Goal: Task Accomplishment & Management: Complete application form

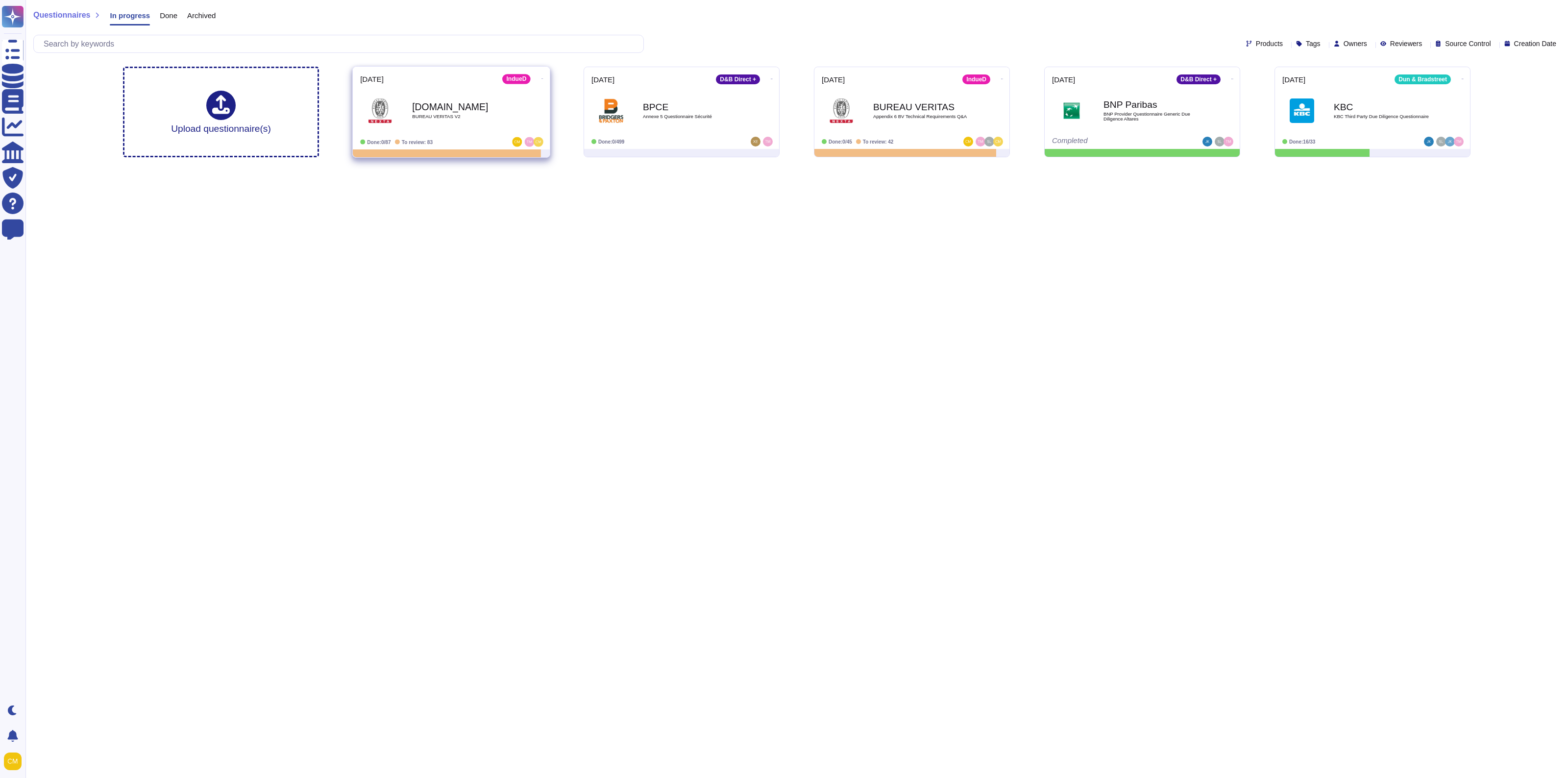
click at [443, 95] on div "[DOMAIN_NAME] BUREAU VERITAS V2" at bounding box center [462, 110] width 99 height 40
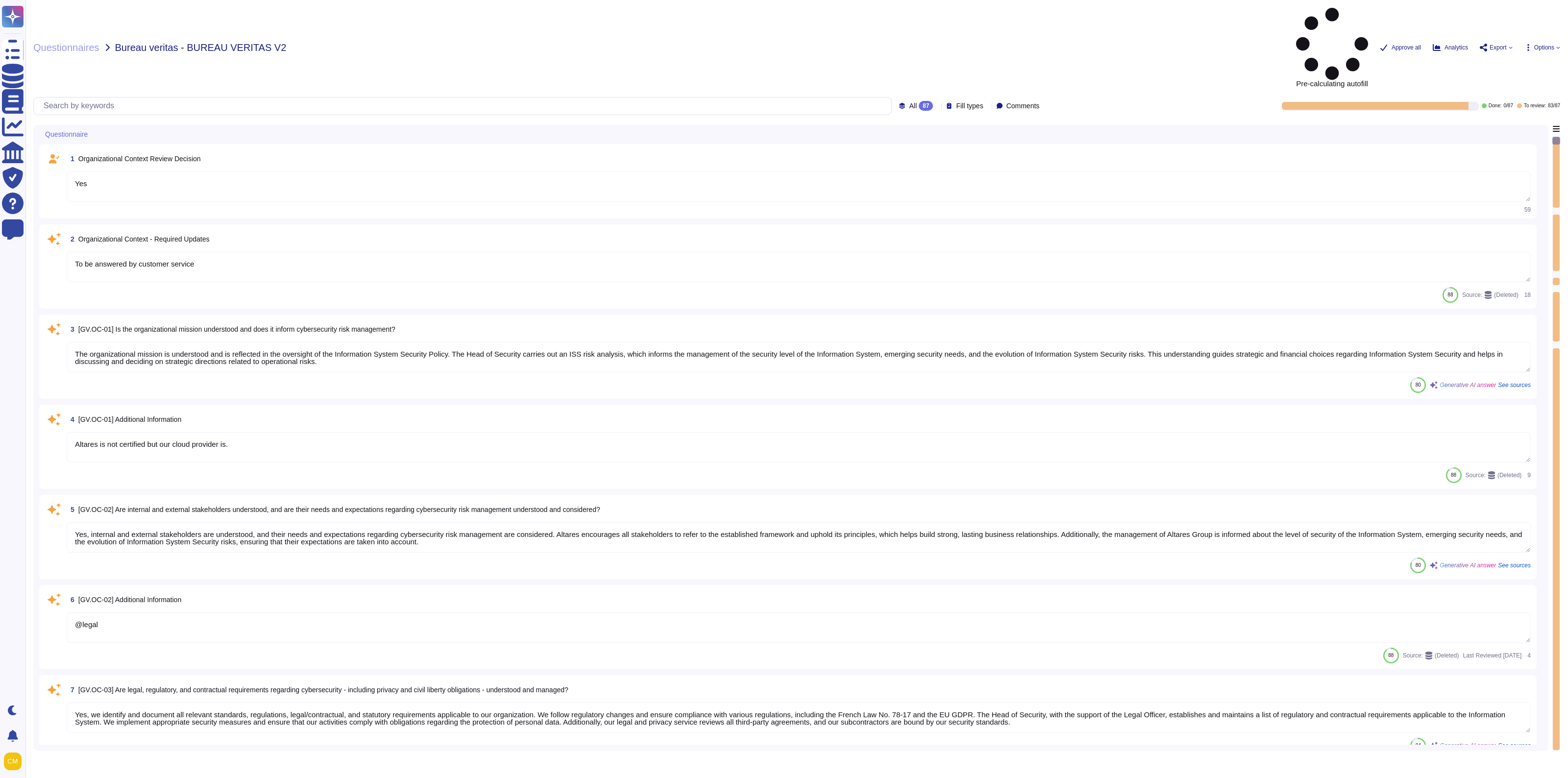
type textarea "Yes"
type textarea "To be answered by customer service"
type textarea "The organizational mission is understood and is reflected in the oversight of t…"
type textarea "Altares is not certified but our cloud provider is."
type textarea "Yes, internal and external stakeholders are understood, and their needs and exp…"
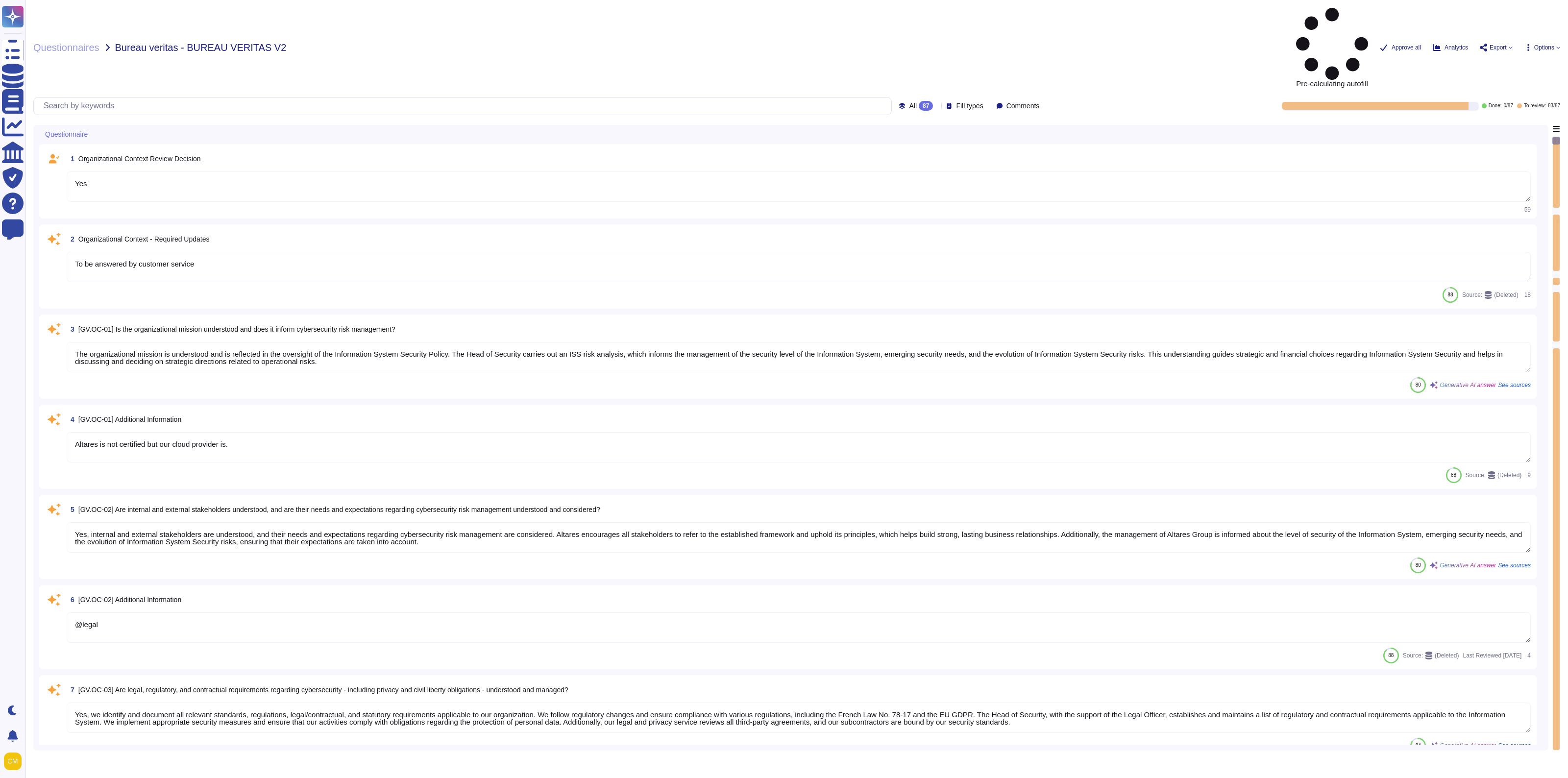
type textarea "@legal"
type textarea "Yes, we identify and document all relevant standards, regulations, legal/contra…"
type textarea "@legal"
type textarea "Altares has a Business Continuity Plan (BCP) that aims to anticipate emergency …"
type textarea "Yes"
